Goal: Navigation & Orientation: Find specific page/section

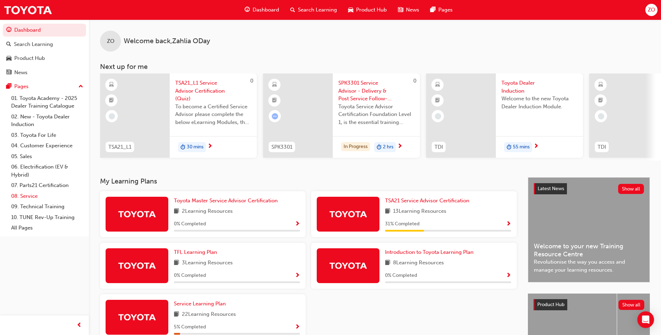
click at [23, 195] on link "08. Service" at bounding box center [47, 196] width 78 height 11
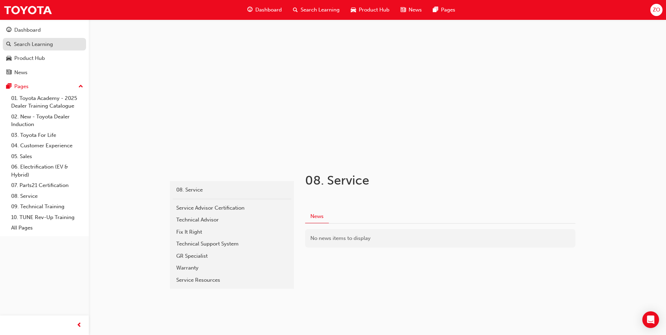
click at [56, 45] on div "Search Learning" at bounding box center [44, 44] width 76 height 9
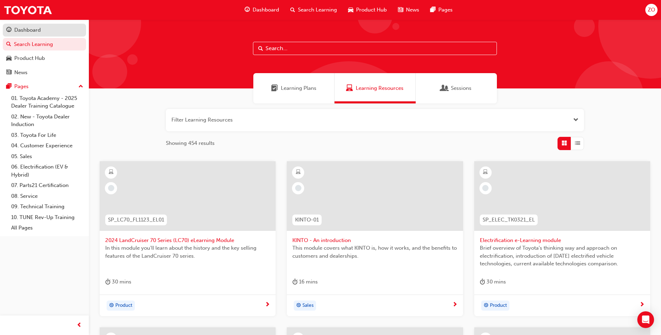
click at [43, 34] on link "Dashboard" at bounding box center [44, 30] width 83 height 13
